Goal: Find contact information: Find contact information

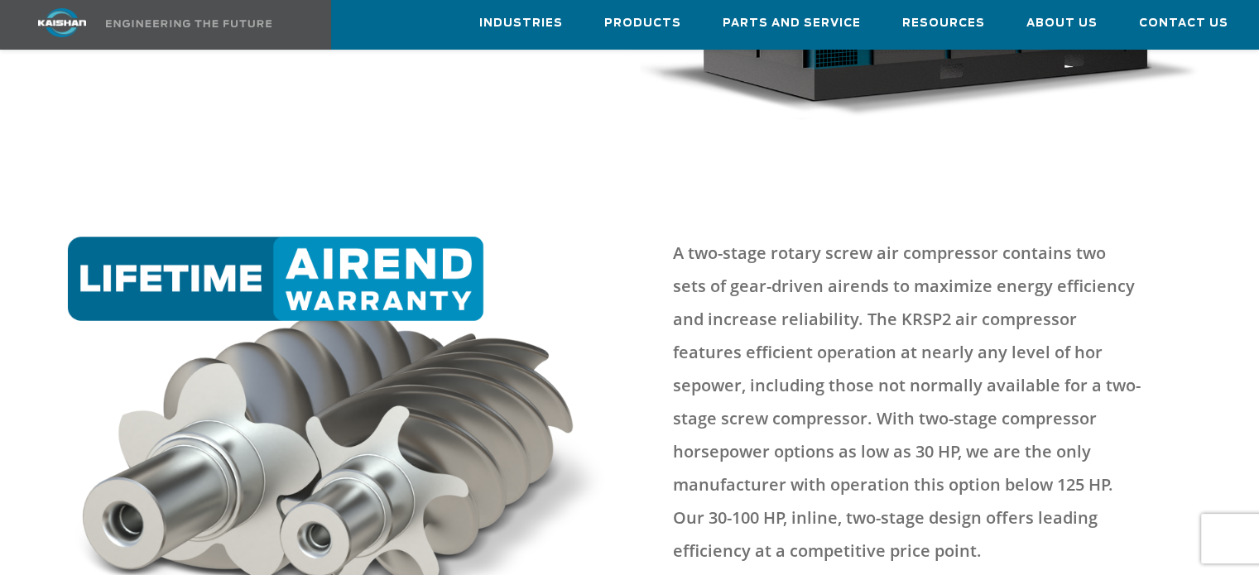
scroll to position [579, 0]
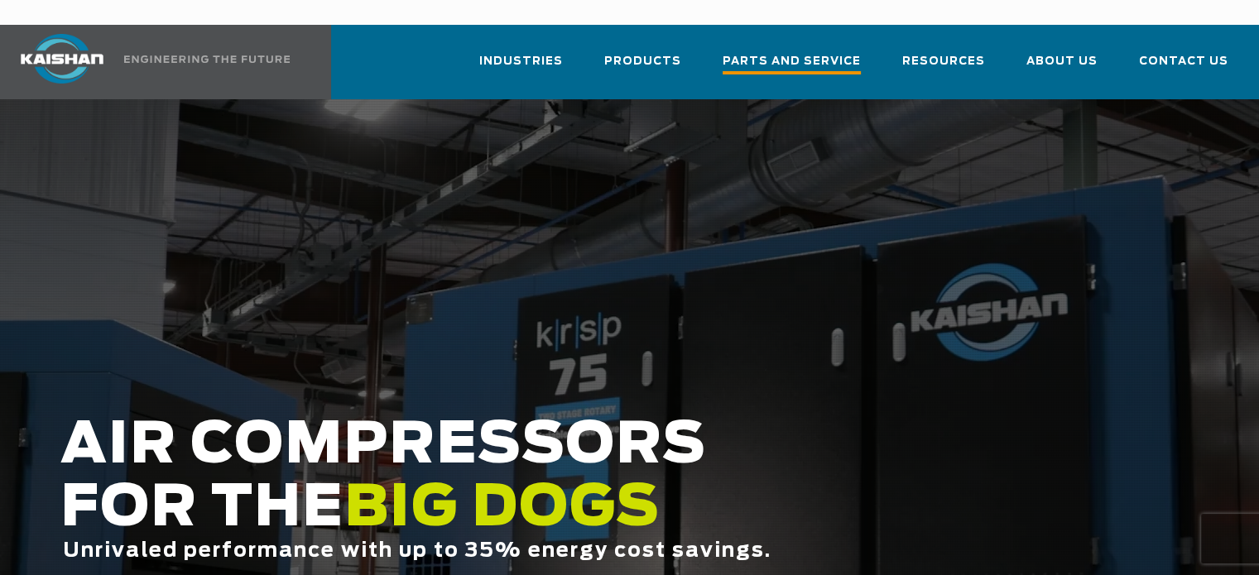
click at [804, 52] on span "Parts and Service" at bounding box center [792, 63] width 138 height 22
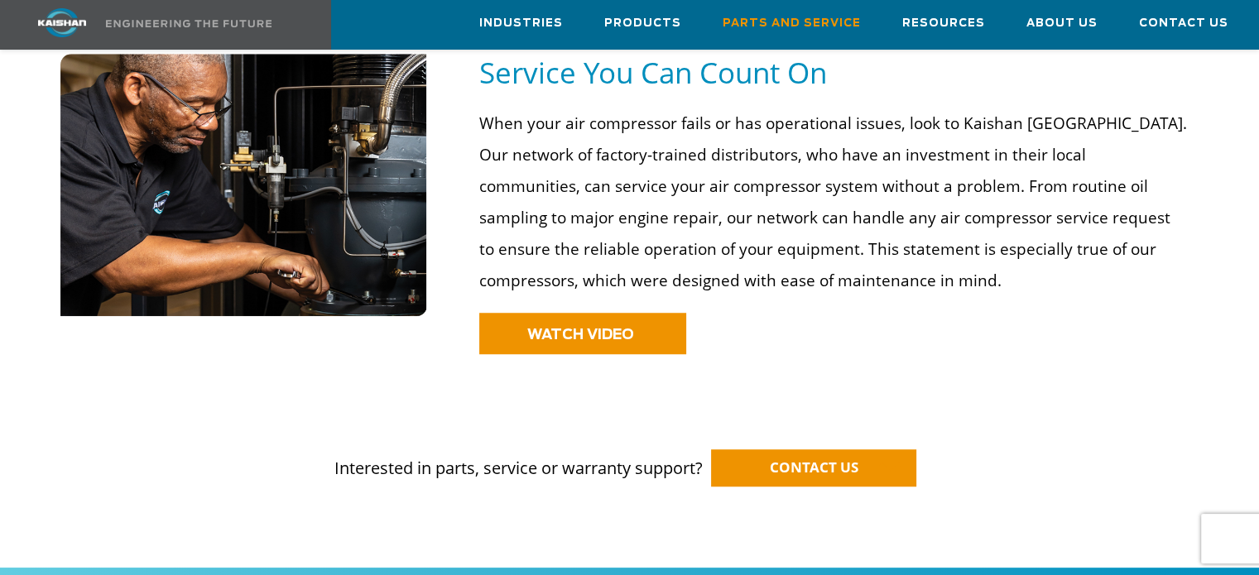
scroll to position [1197, 0]
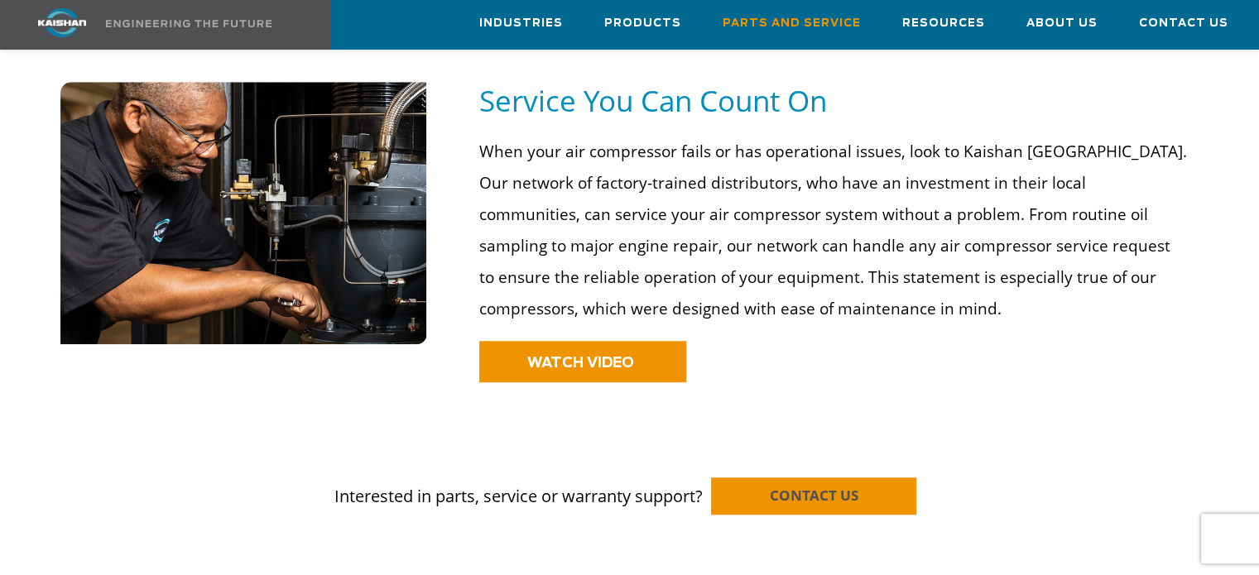
click at [839, 486] on span "CONTACT US" at bounding box center [814, 495] width 89 height 19
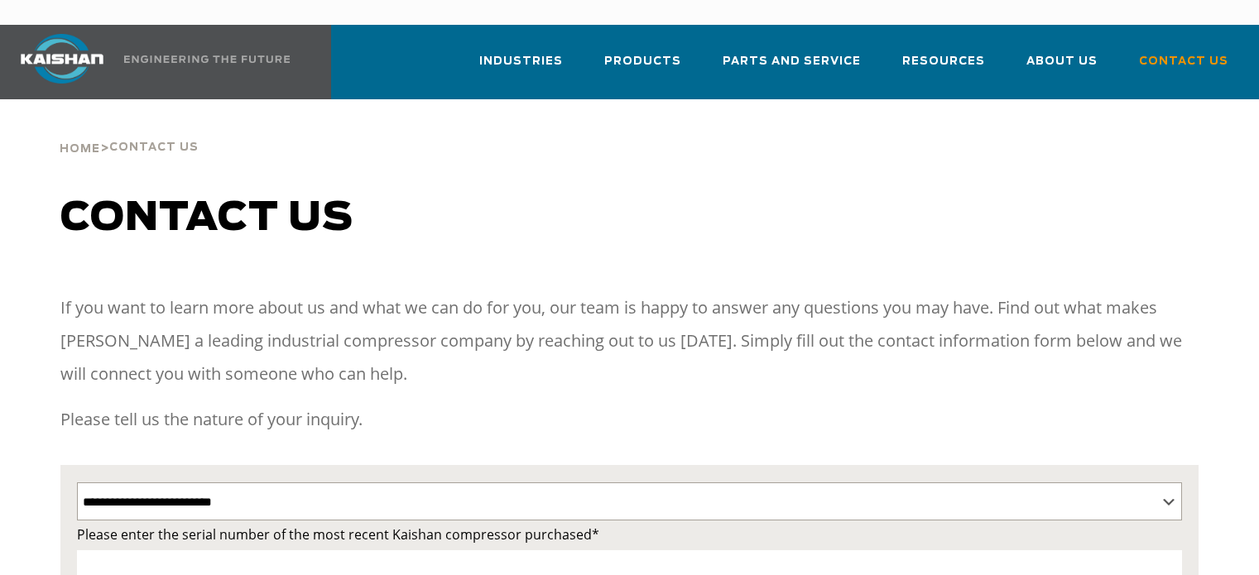
select select "**********"
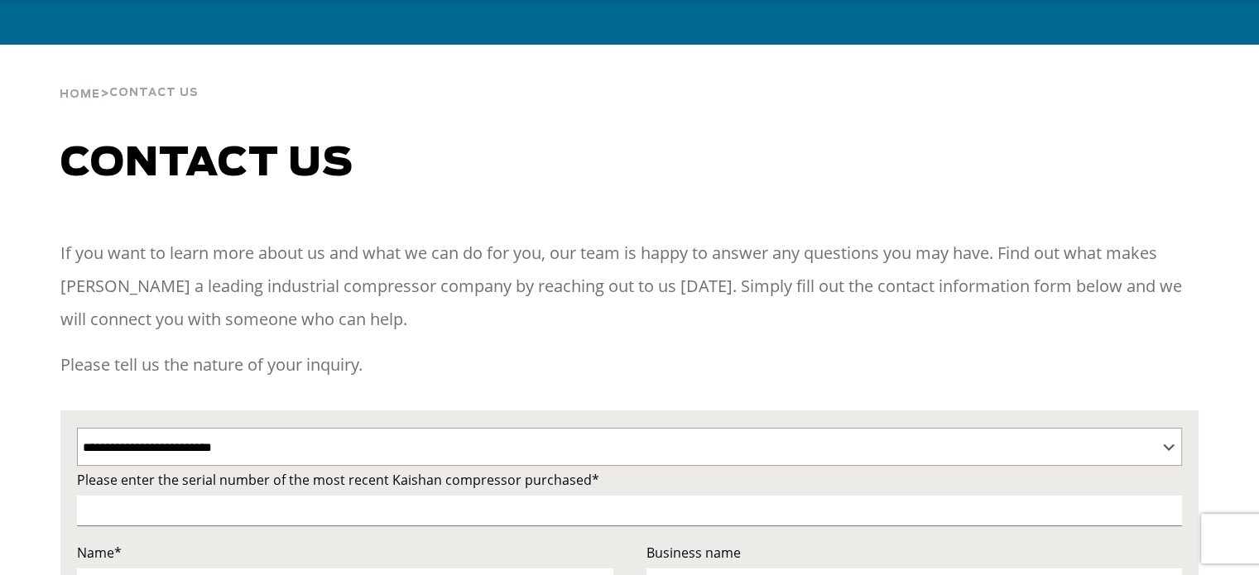
scroll to position [83, 0]
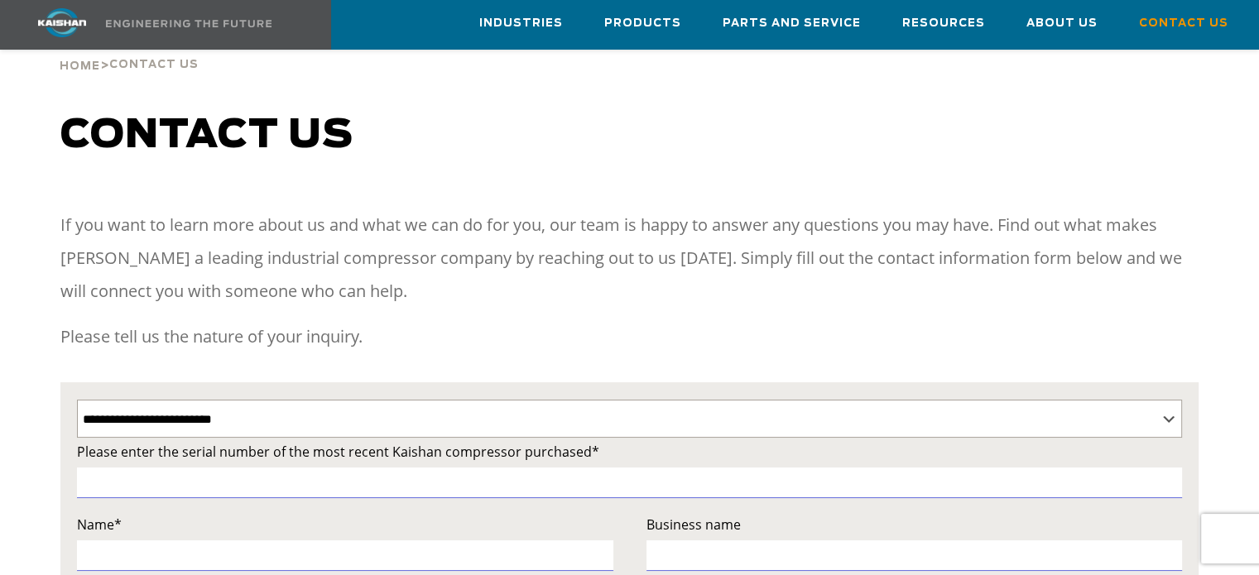
click at [588, 320] on p "Please tell us the nature of your inquiry." at bounding box center [629, 336] width 1138 height 33
click at [587, 320] on p "Please tell us the nature of your inquiry." at bounding box center [629, 336] width 1138 height 33
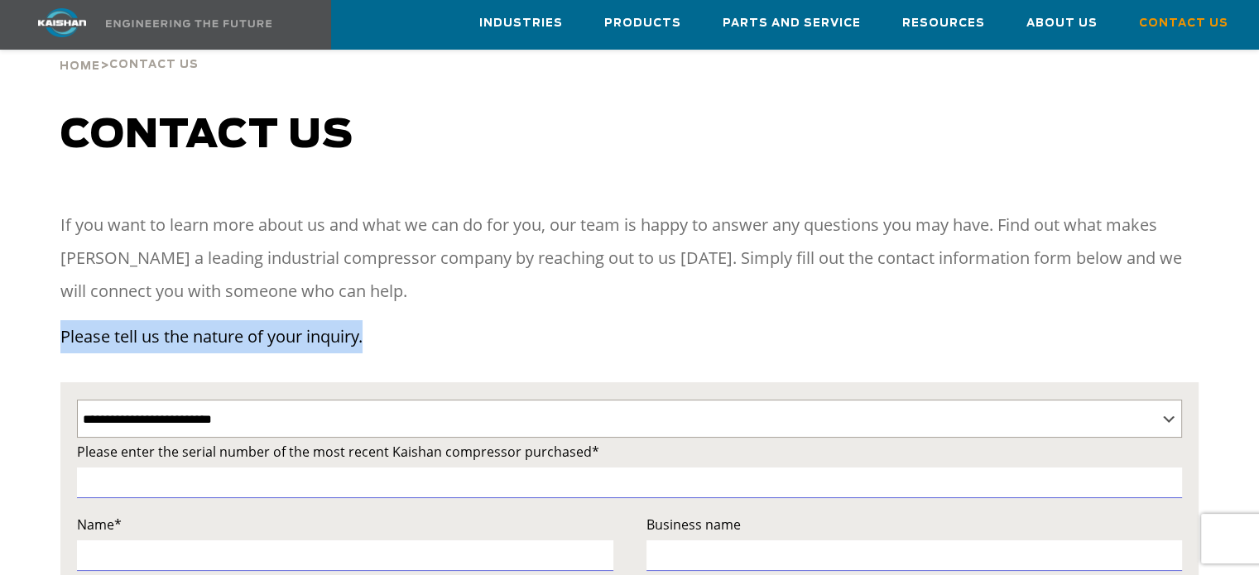
click at [587, 320] on p "Please tell us the nature of your inquiry." at bounding box center [629, 336] width 1138 height 33
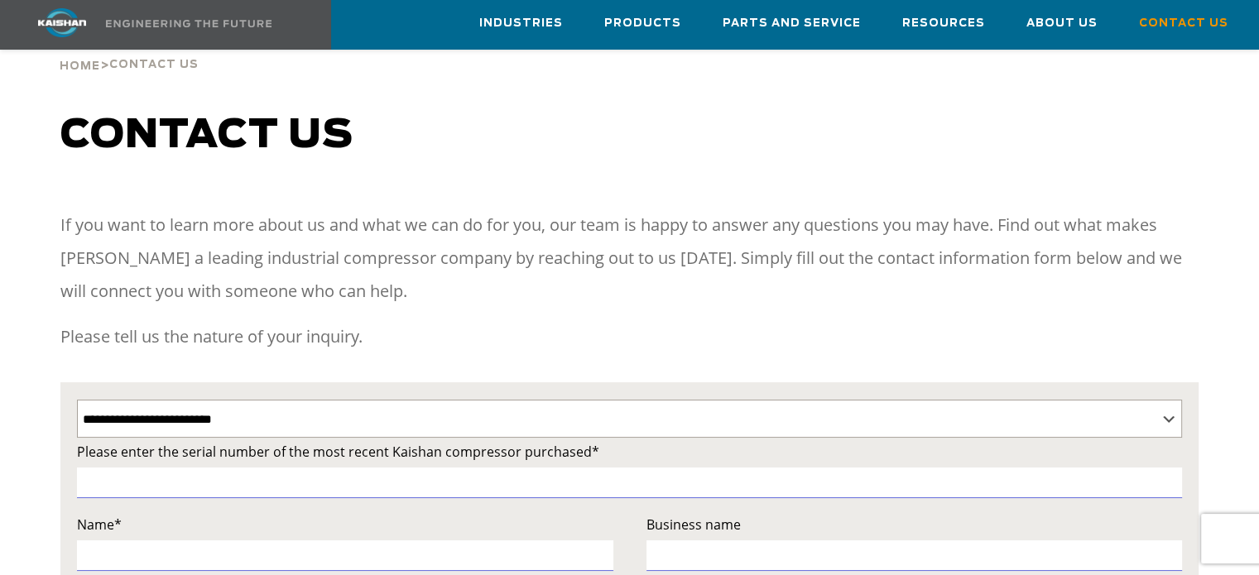
click at [561, 261] on p "If you want to learn more about us and what we can do for you, our team is happ…" at bounding box center [629, 258] width 1138 height 99
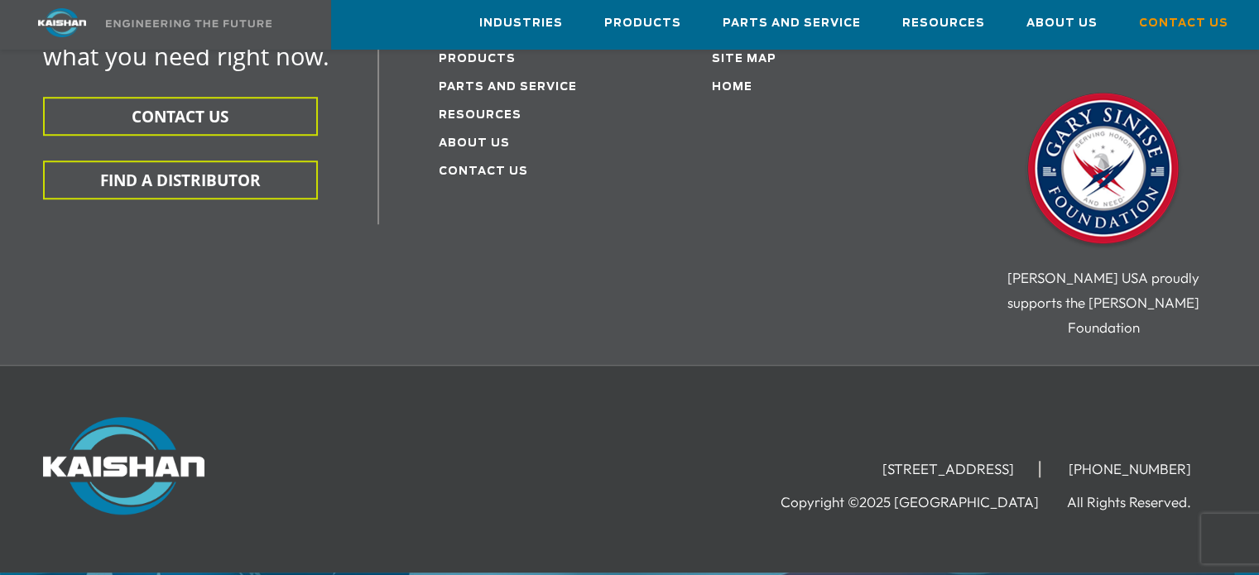
scroll to position [1242, 0]
drag, startPoint x: 1140, startPoint y: 413, endPoint x: 1222, endPoint y: 430, distance: 83.8
click at [1222, 430] on div "15445 Industrial Park Drive, Loxley, AL 36551 (251) 257-0586 Copyright ©2025 Ka…" at bounding box center [629, 468] width 1259 height 104
click at [1215, 431] on div "15445 Industrial Park Drive, Loxley, AL 36551 (251) 257-0586 Copyright ©2025 Ka…" at bounding box center [629, 468] width 1259 height 104
drag, startPoint x: 1204, startPoint y: 433, endPoint x: 1108, endPoint y: 435, distance: 95.2
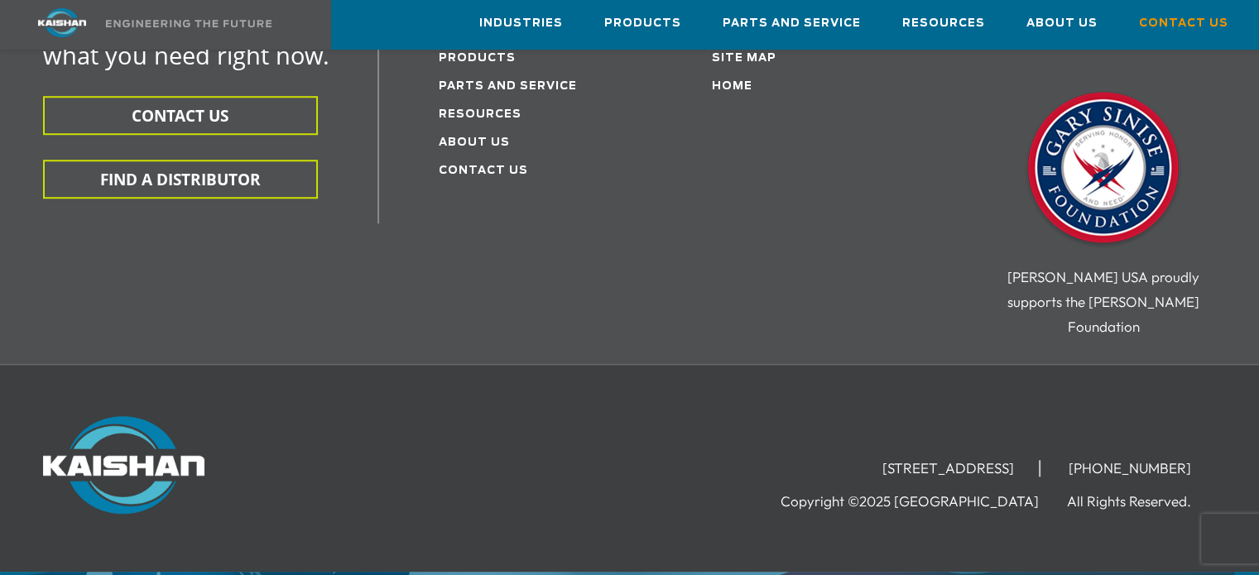
click at [1108, 435] on div "15445 Industrial Park Drive, Loxley, AL 36551 (251) 257-0586 Copyright ©2025 Ka…" at bounding box center [838, 464] width 756 height 97
drag, startPoint x: 1098, startPoint y: 426, endPoint x: 1200, endPoint y: 422, distance: 102.7
click at [1200, 460] on li "[PHONE_NUMBER]" at bounding box center [1130, 468] width 172 height 17
drag, startPoint x: 1198, startPoint y: 423, endPoint x: 1096, endPoint y: 427, distance: 101.9
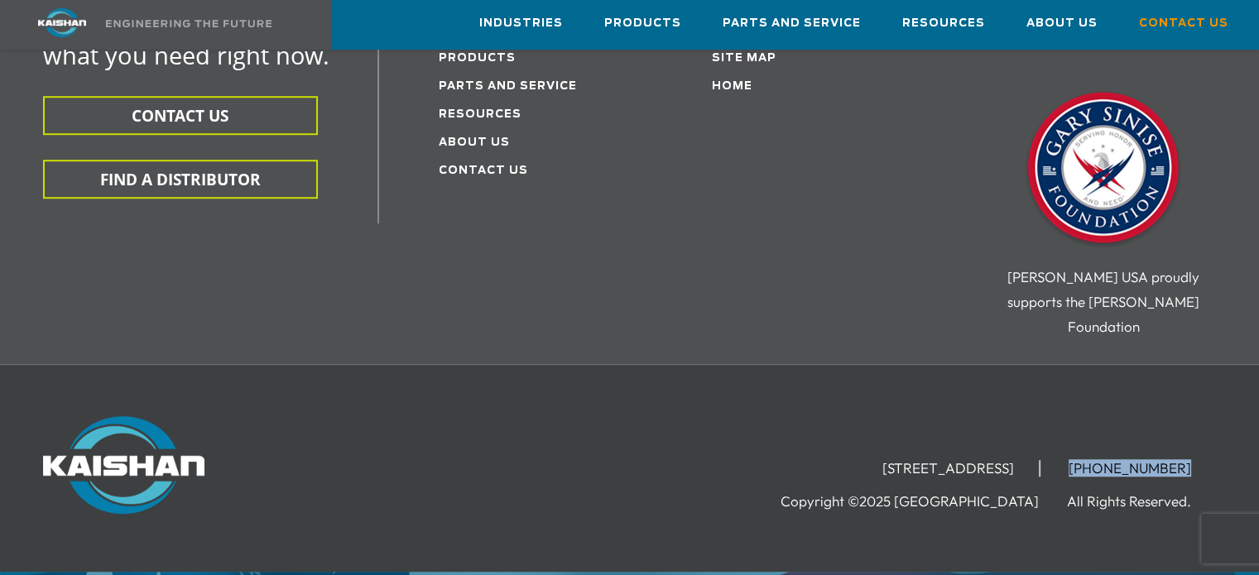
click at [1096, 460] on li "[PHONE_NUMBER]" at bounding box center [1130, 468] width 172 height 17
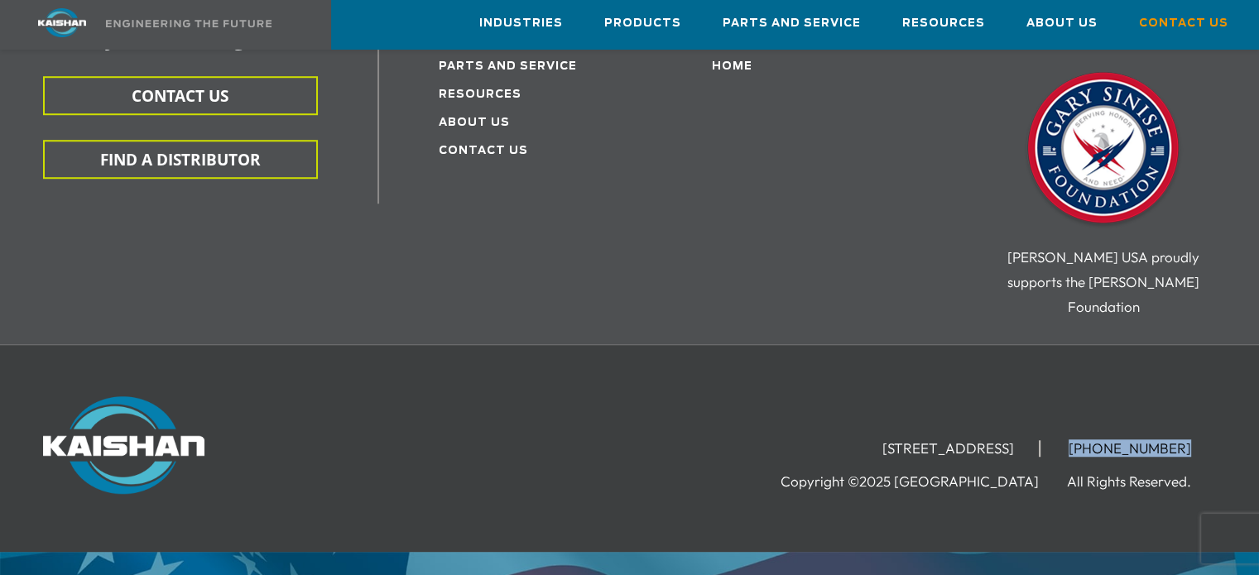
scroll to position [1280, 0]
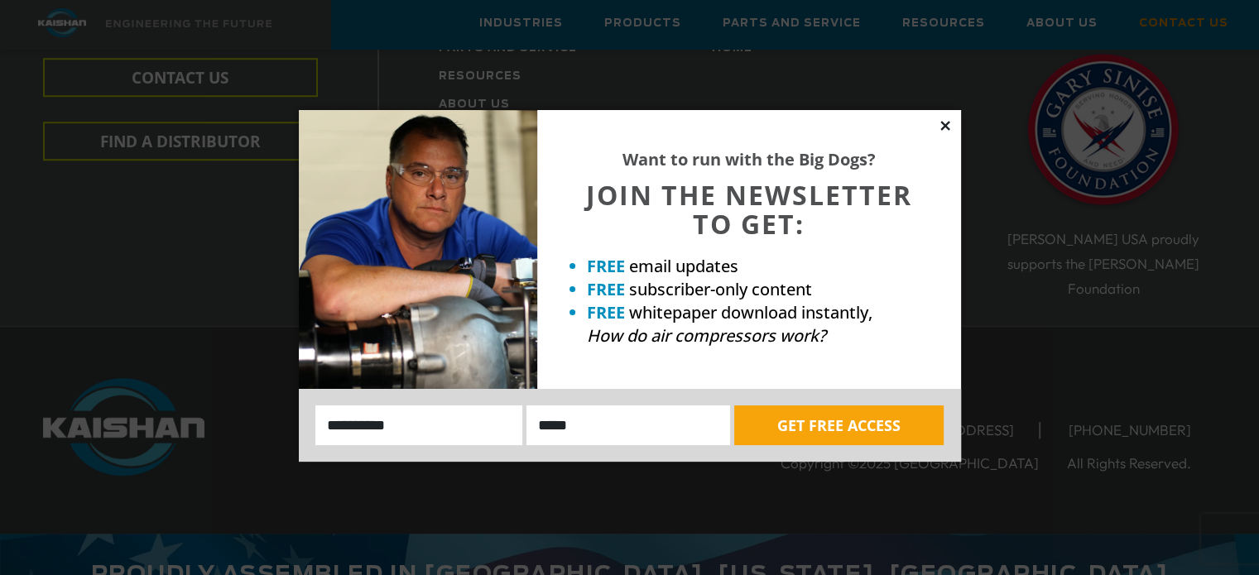
click at [940, 123] on icon at bounding box center [945, 125] width 15 height 15
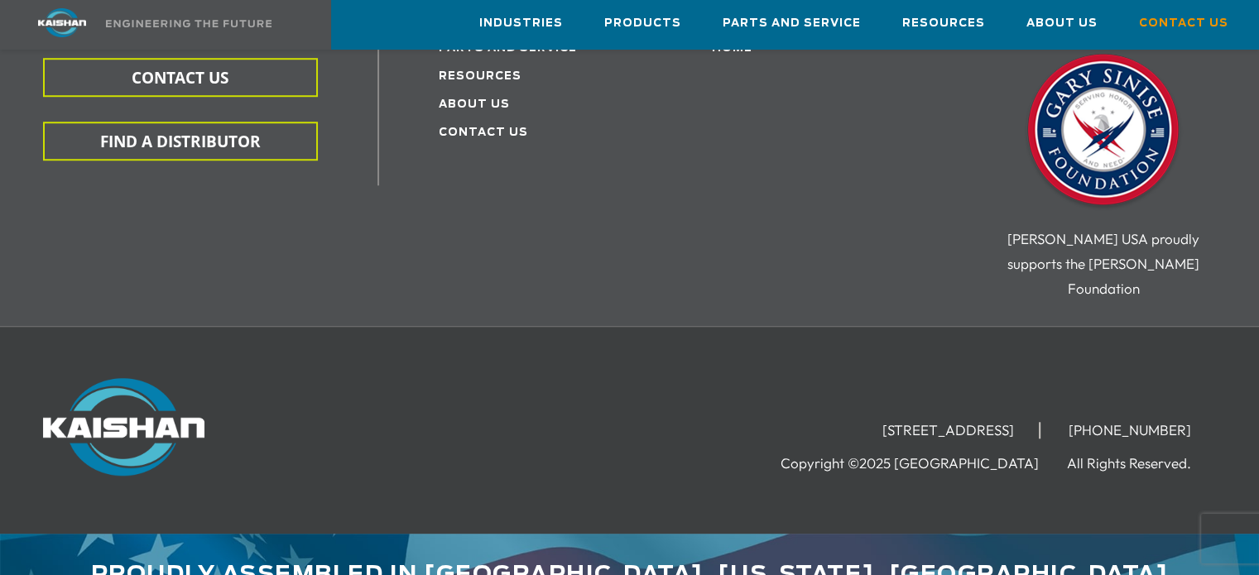
click at [1044, 233] on div "[PERSON_NAME] USA proudly supports the [PERSON_NAME] Foundation" at bounding box center [1103, 264] width 270 height 74
drag, startPoint x: 1102, startPoint y: 393, endPoint x: 1201, endPoint y: 377, distance: 100.6
click at [1201, 422] on li "[PHONE_NUMBER]" at bounding box center [1130, 430] width 172 height 17
click at [1129, 422] on li "[PHONE_NUMBER]" at bounding box center [1130, 430] width 172 height 17
drag, startPoint x: 1129, startPoint y: 390, endPoint x: 1154, endPoint y: 386, distance: 25.2
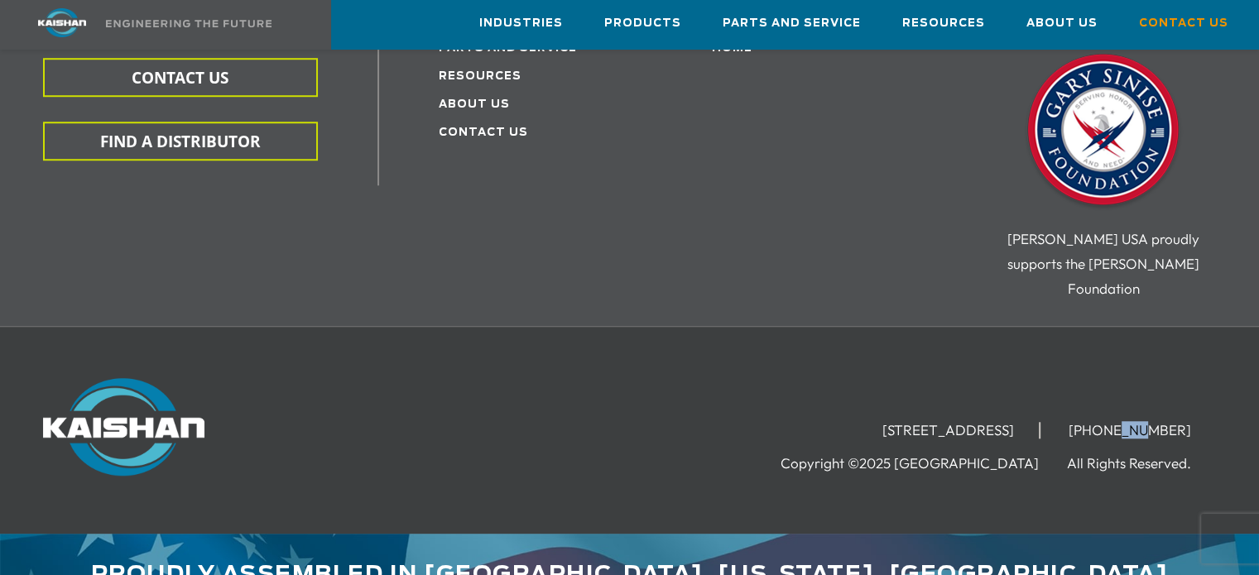
click at [1154, 422] on li "[PHONE_NUMBER]" at bounding box center [1130, 430] width 172 height 17
drag, startPoint x: 1162, startPoint y: 387, endPoint x: 1189, endPoint y: 385, distance: 26.6
click at [1188, 422] on li "[PHONE_NUMBER]" at bounding box center [1130, 430] width 172 height 17
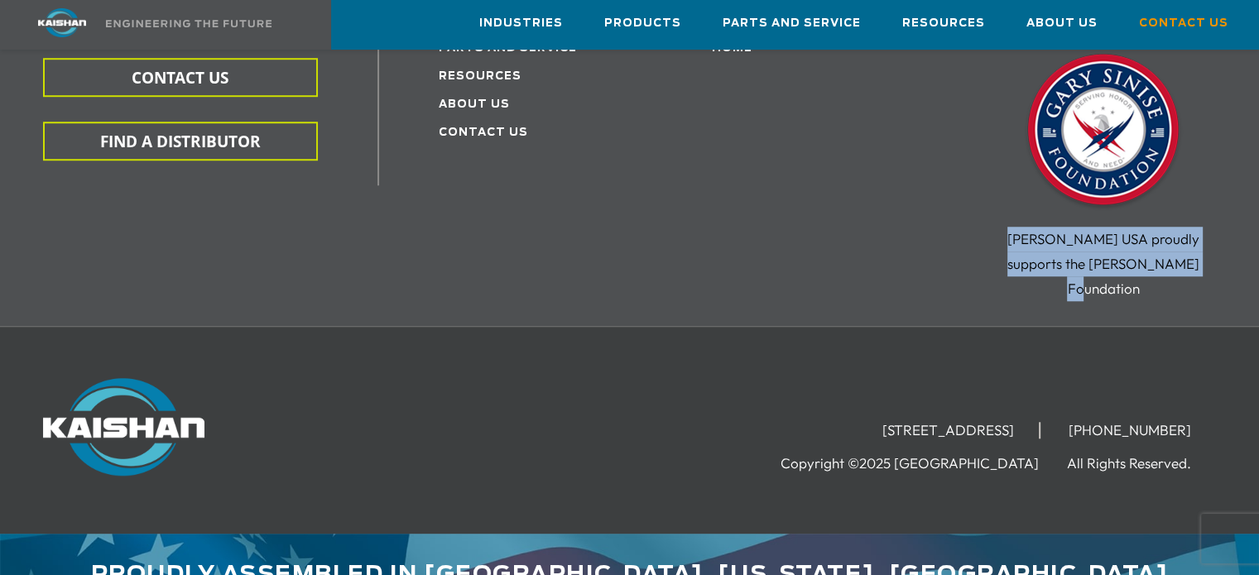
drag, startPoint x: 1182, startPoint y: 246, endPoint x: 1007, endPoint y: 218, distance: 177.7
click at [1007, 227] on div "[PERSON_NAME] USA proudly supports the [PERSON_NAME] Foundation" at bounding box center [1103, 264] width 270 height 74
click at [1040, 252] on span "[PERSON_NAME] USA proudly supports the [PERSON_NAME] Foundation" at bounding box center [1103, 263] width 192 height 67
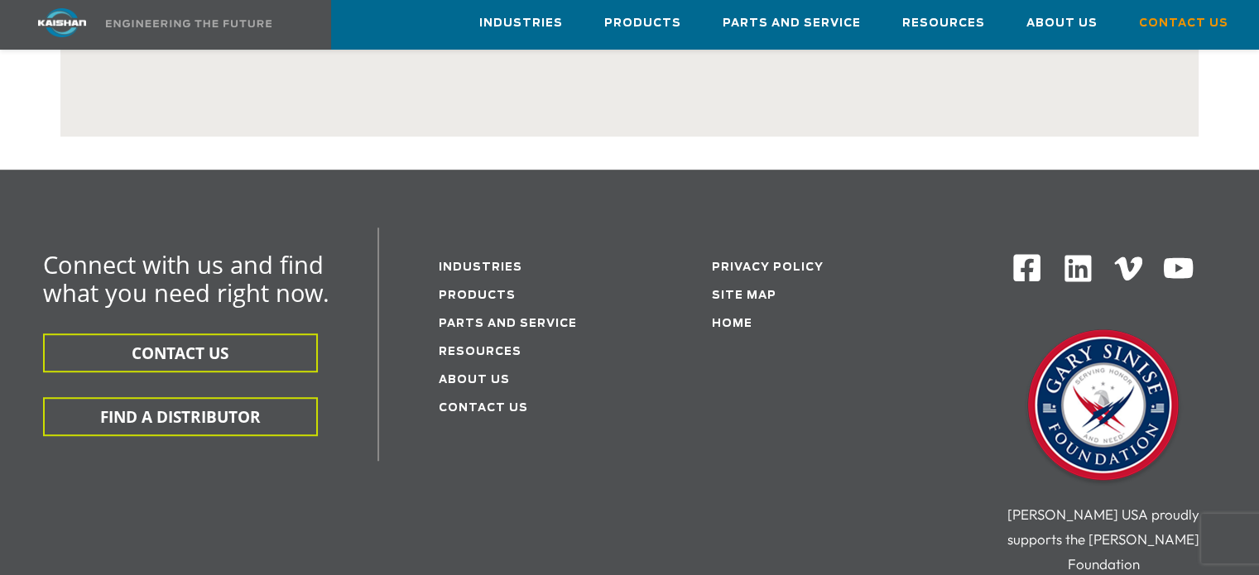
scroll to position [783, 0]
